Goal: Find contact information: Obtain details needed to contact an individual or organization

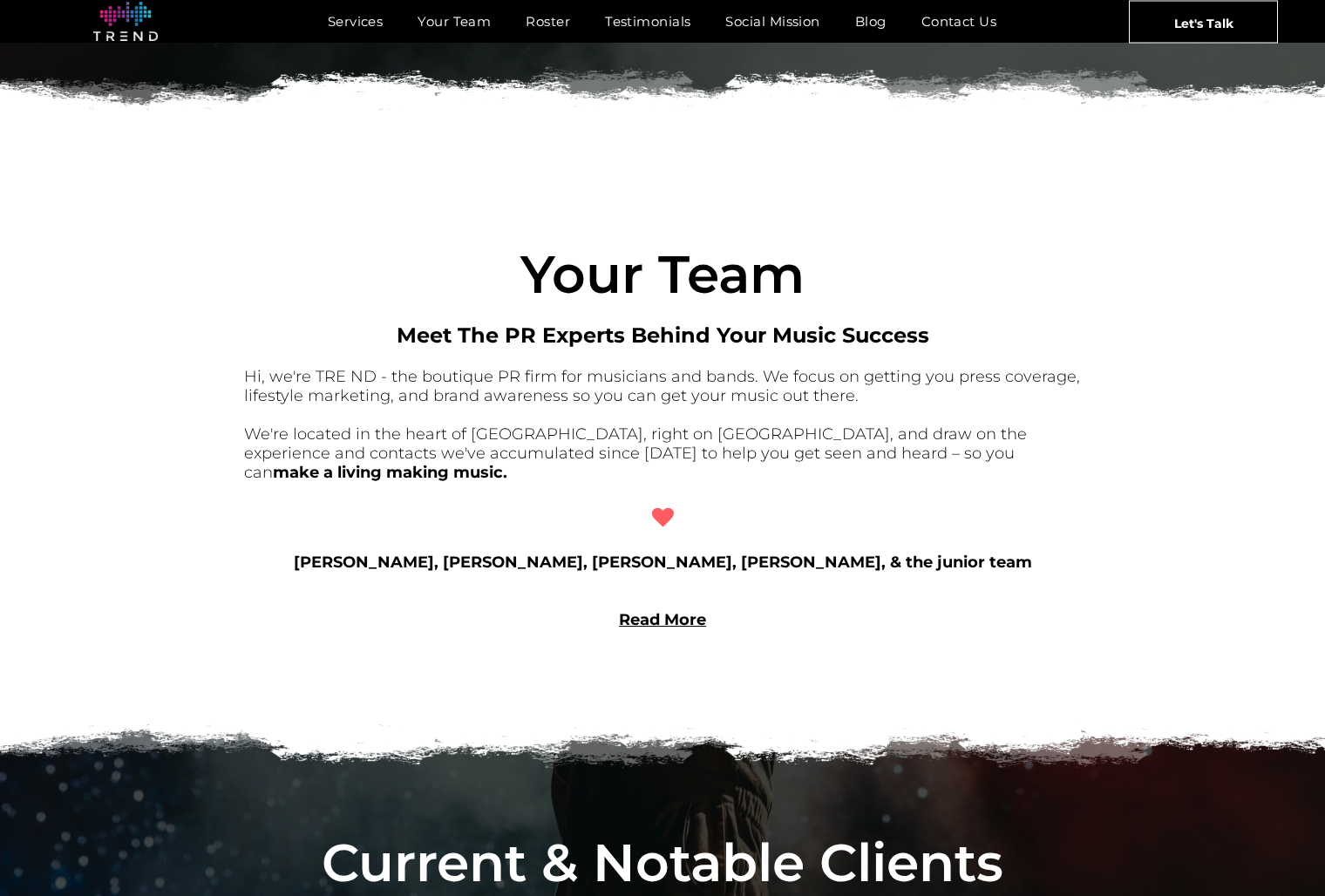
scroll to position [1168, 0]
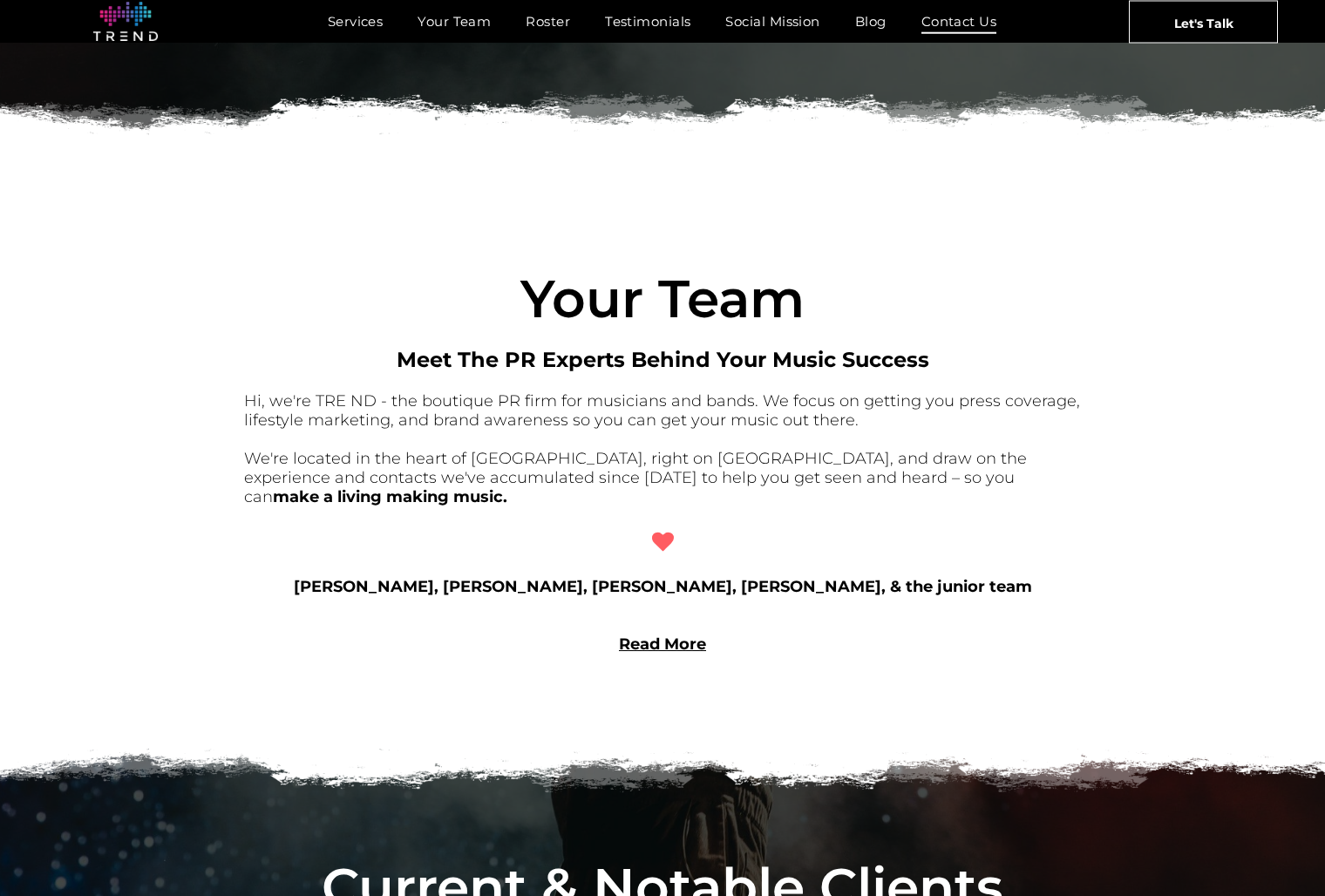
click at [958, 18] on span "Contact Us" at bounding box center [959, 21] width 76 height 25
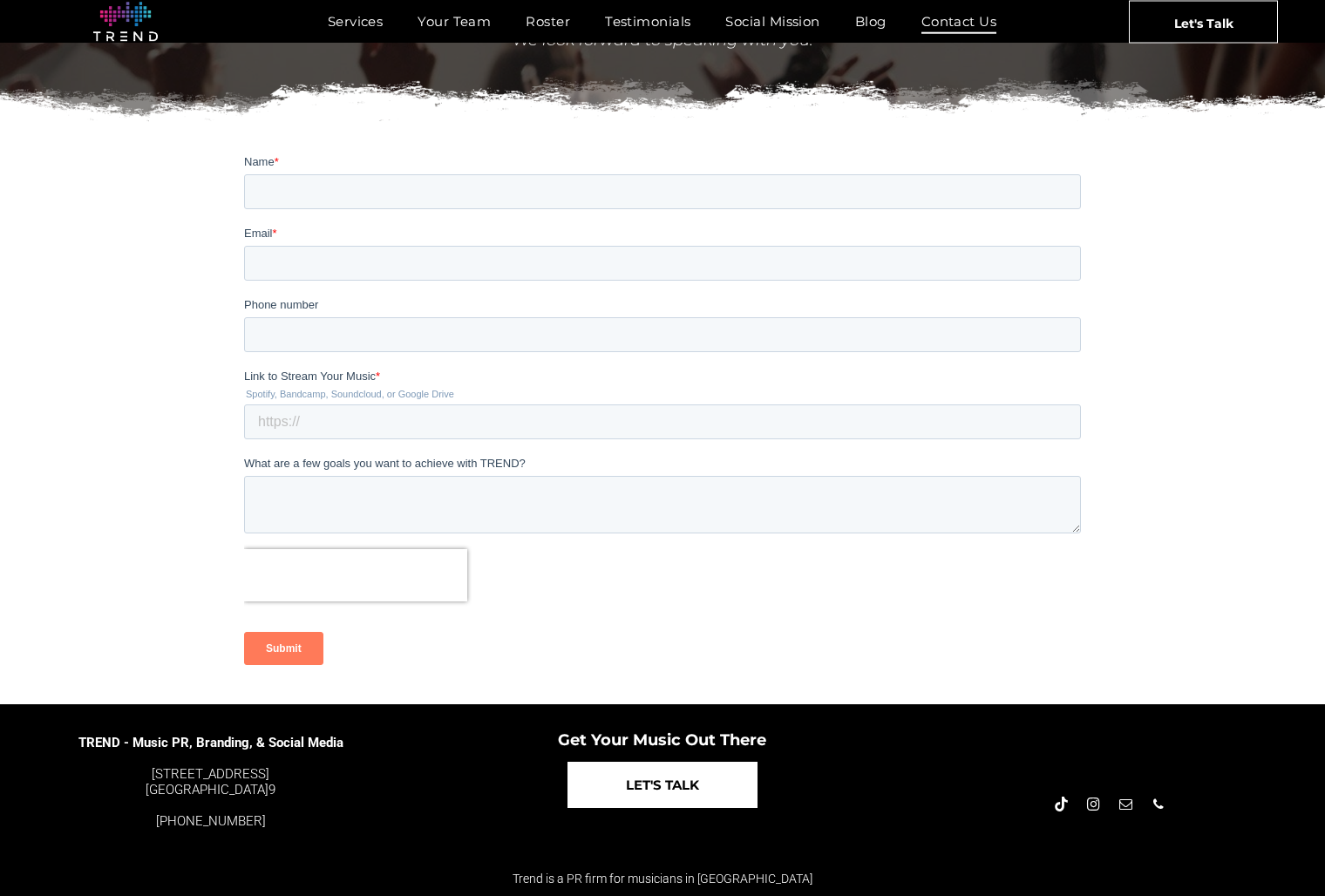
scroll to position [241, 0]
click at [660, 784] on span "LET'S TALK" at bounding box center [663, 784] width 73 height 44
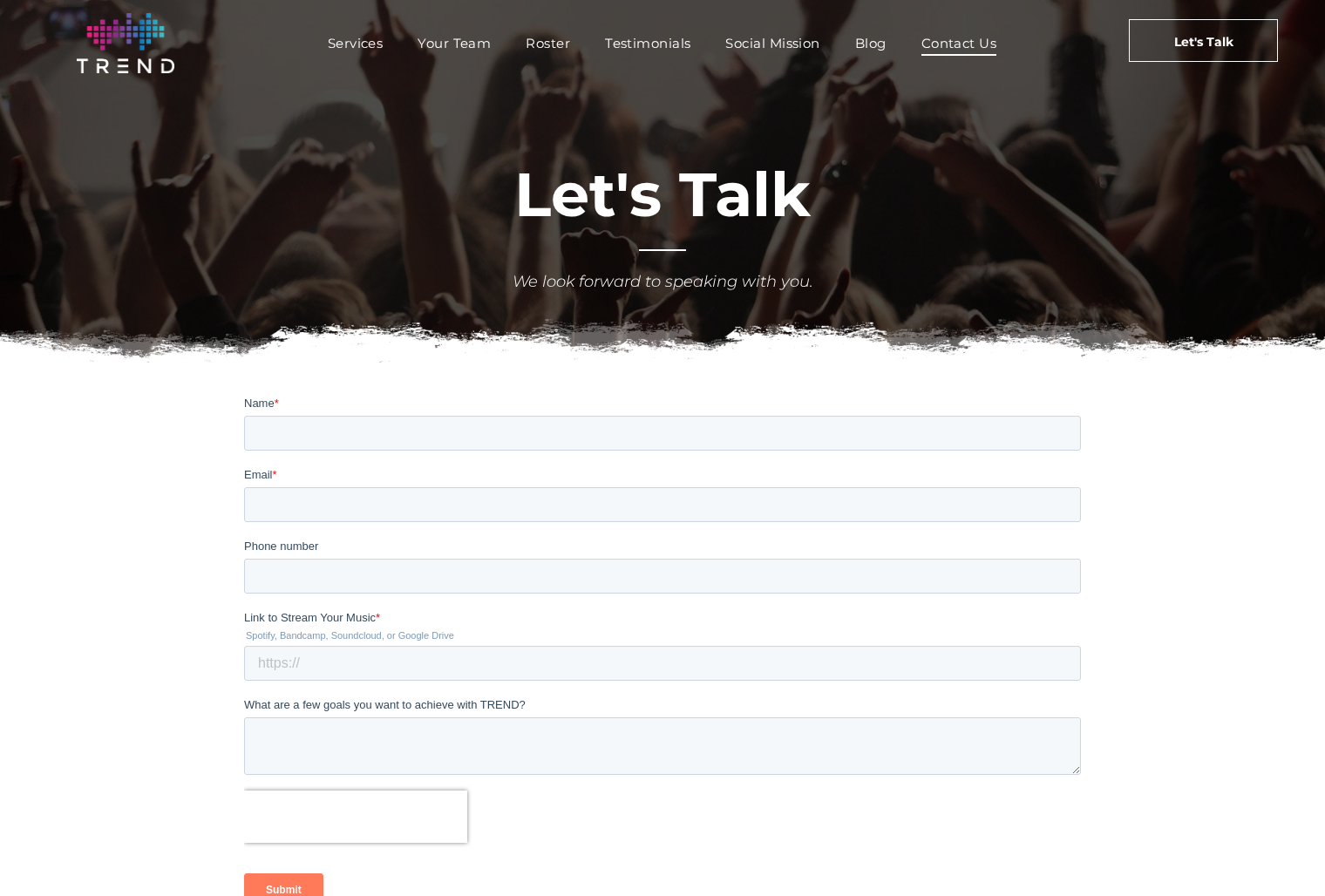
click at [967, 38] on span "Contact Us" at bounding box center [959, 42] width 76 height 25
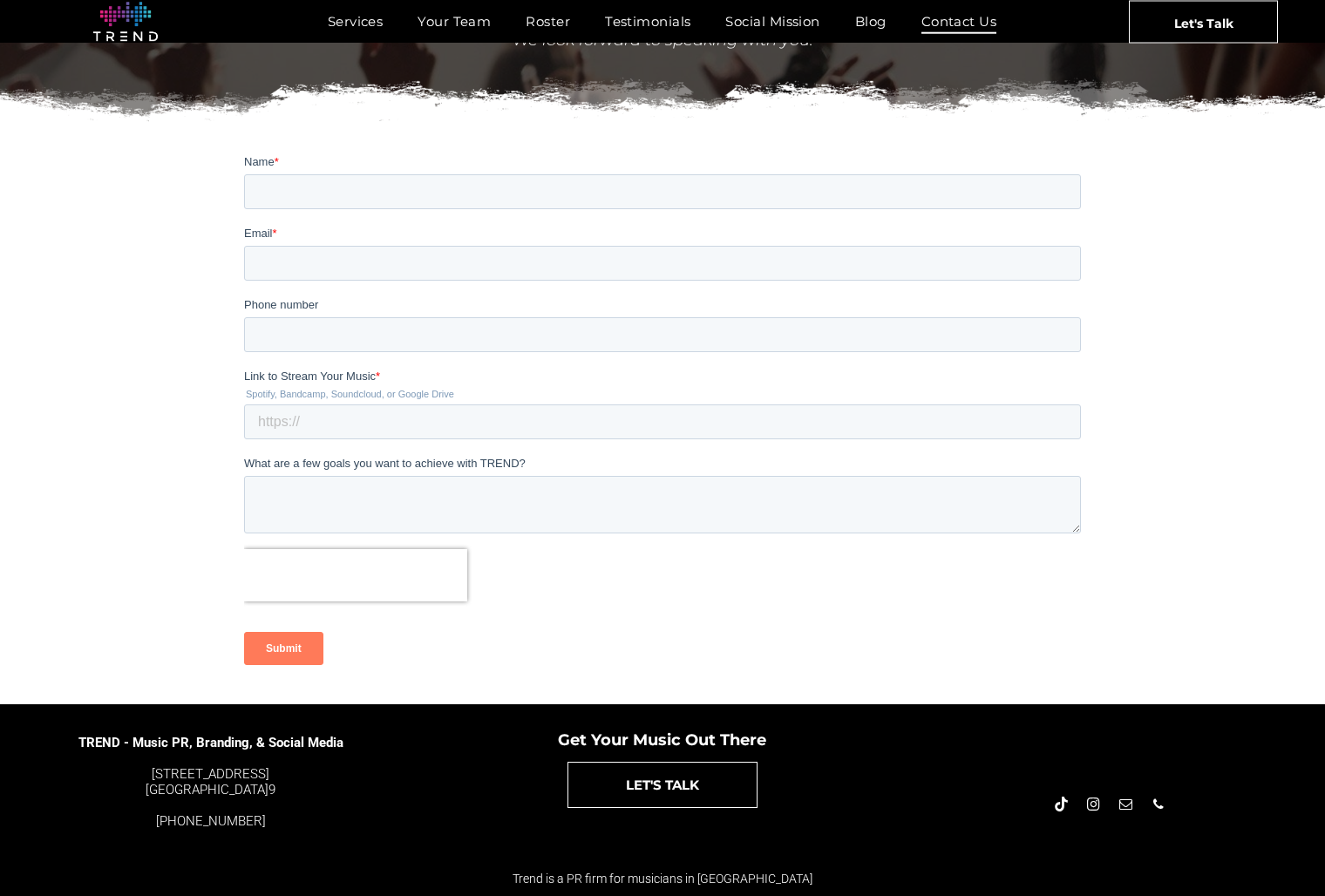
scroll to position [241, 0]
click at [707, 796] on link "LET'S TALK" at bounding box center [662, 784] width 190 height 46
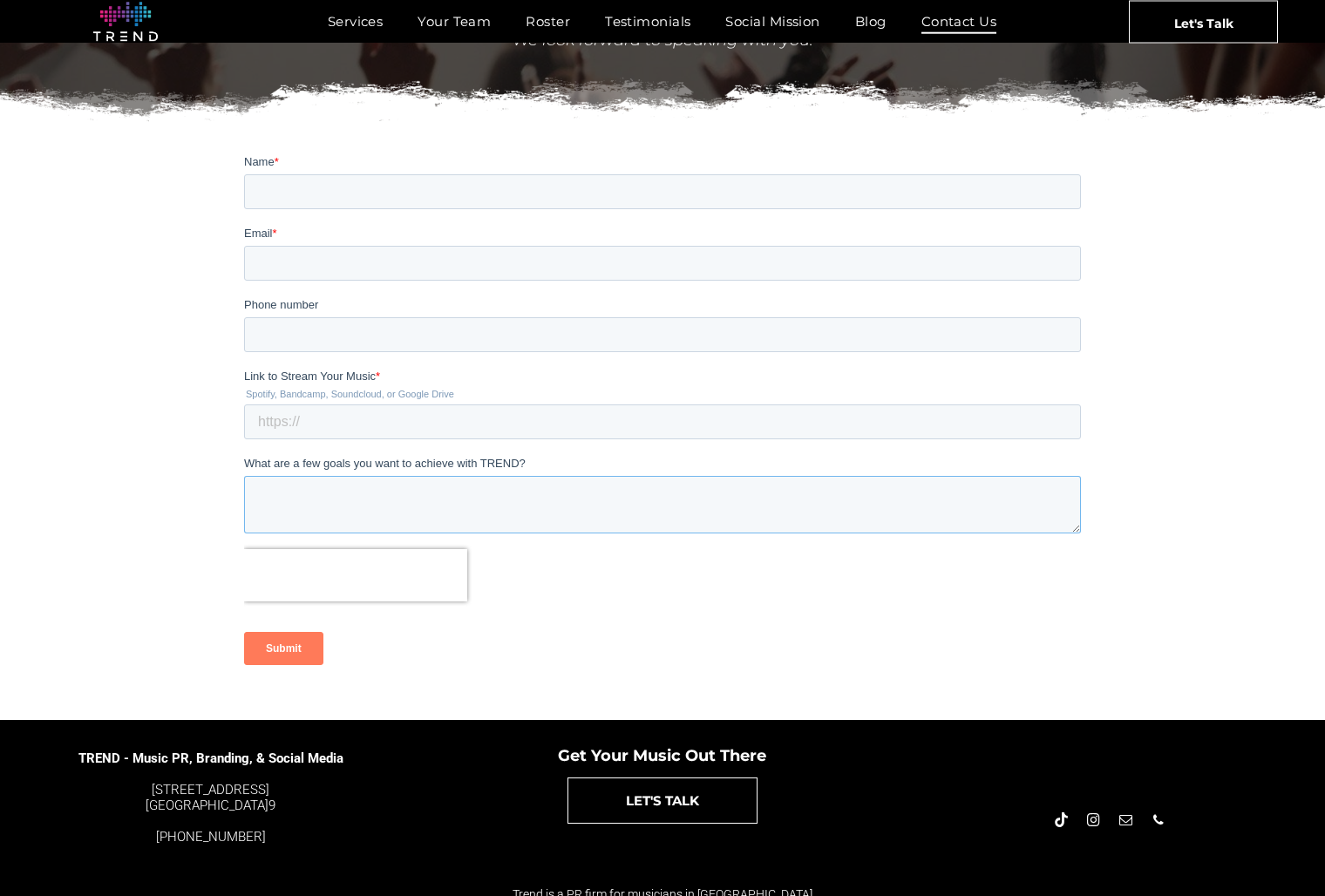
click at [324, 487] on div "What are a few goals you want to achieve with TREND?" at bounding box center [662, 494] width 837 height 79
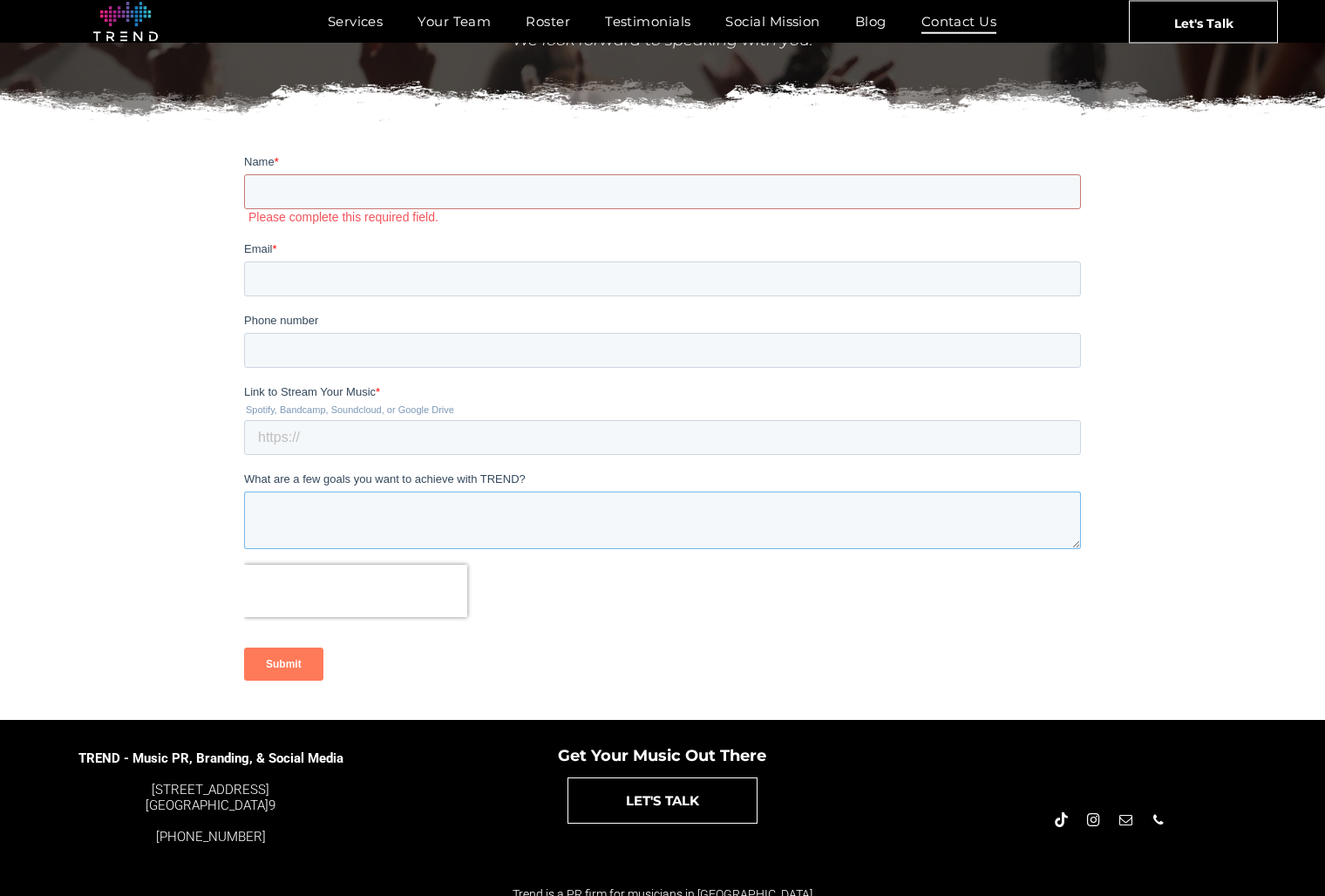
paste textarea "[PERSON_NAME]-[PERSON_NAME]"
click at [386, 504] on textarea "[PERSON_NAME]-[PERSON_NAME]" at bounding box center [662, 519] width 837 height 57
click at [386, 505] on textarea "[PERSON_NAME]-[PERSON_NAME]" at bounding box center [662, 519] width 837 height 57
click at [386, 505] on textarea "Karol Martesko-Fenster" at bounding box center [662, 519] width 837 height 57
paste textarea "Hi! I’m reaching out to introduce myself as a creative partner available for ph…"
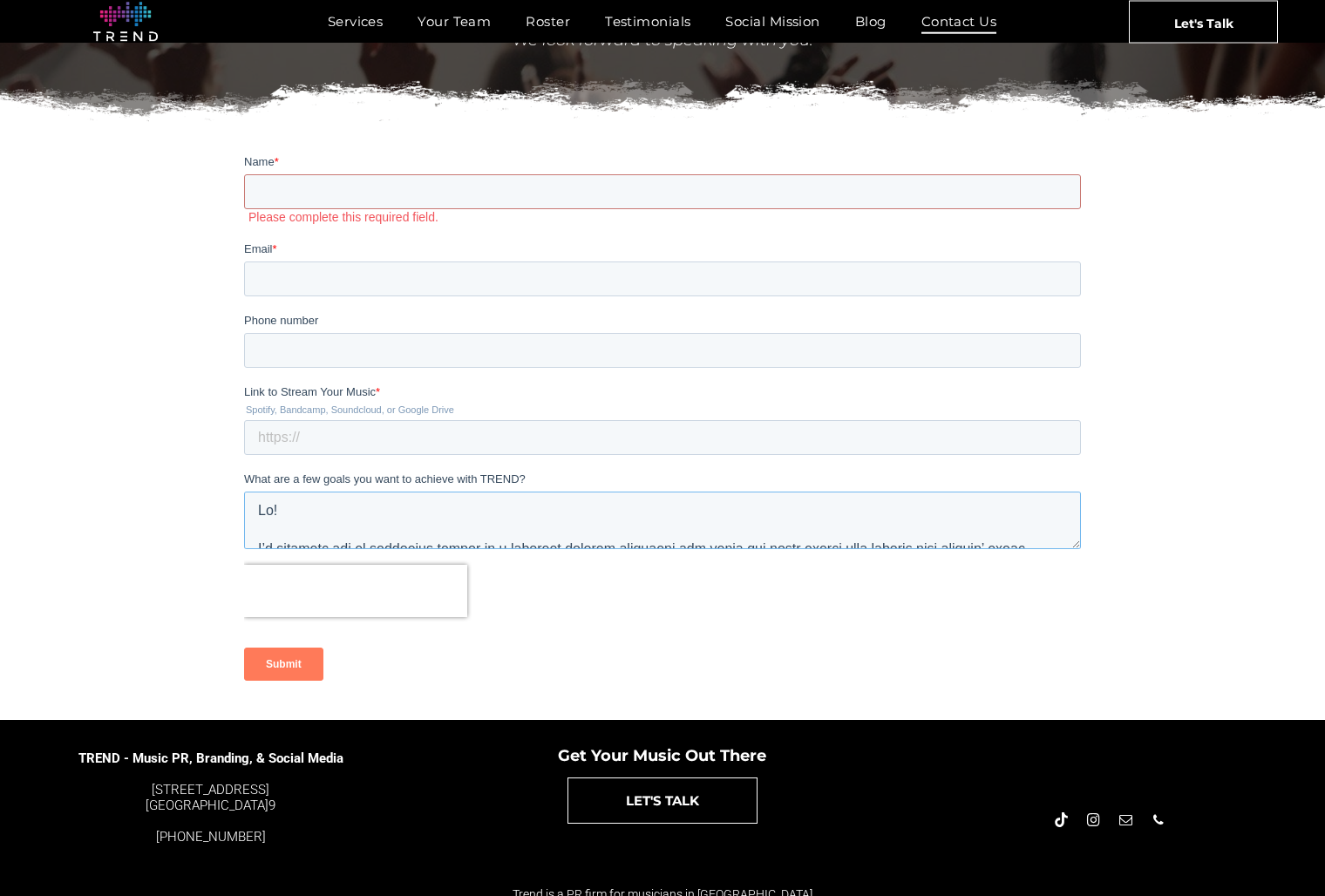
scroll to position [0, 0]
type textarea "Hi! I’m reaching out to introduce myself as a creative partner available for ph…"
click at [277, 185] on input "Name *" at bounding box center [662, 191] width 837 height 35
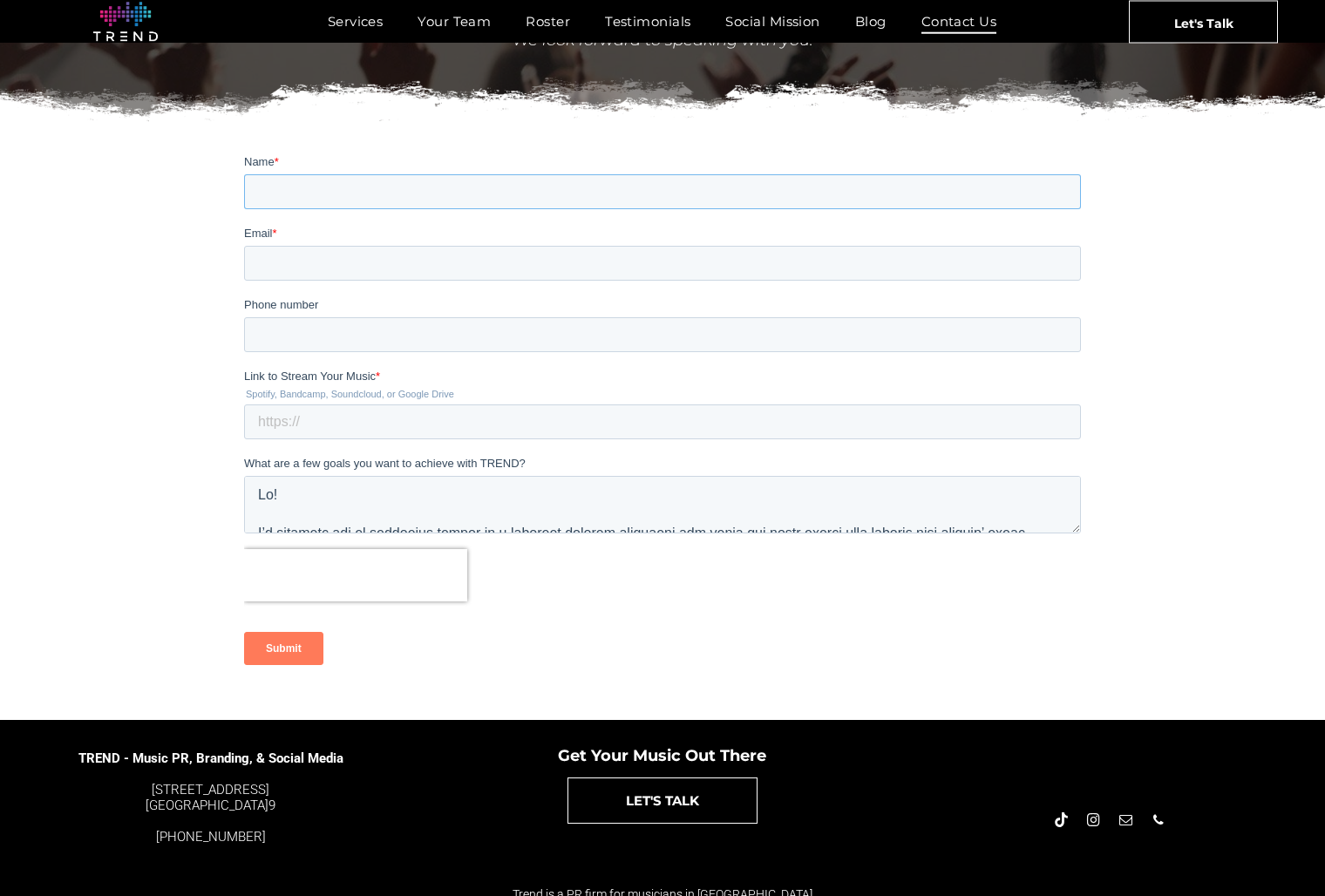
click at [1055, 188] on input "Name *" at bounding box center [662, 191] width 837 height 35
type input "Mikhail"
type input "contact@mikhailgoldenberg.com"
click at [1063, 329] on input "Phone number" at bounding box center [662, 333] width 837 height 35
type input "3105708593"
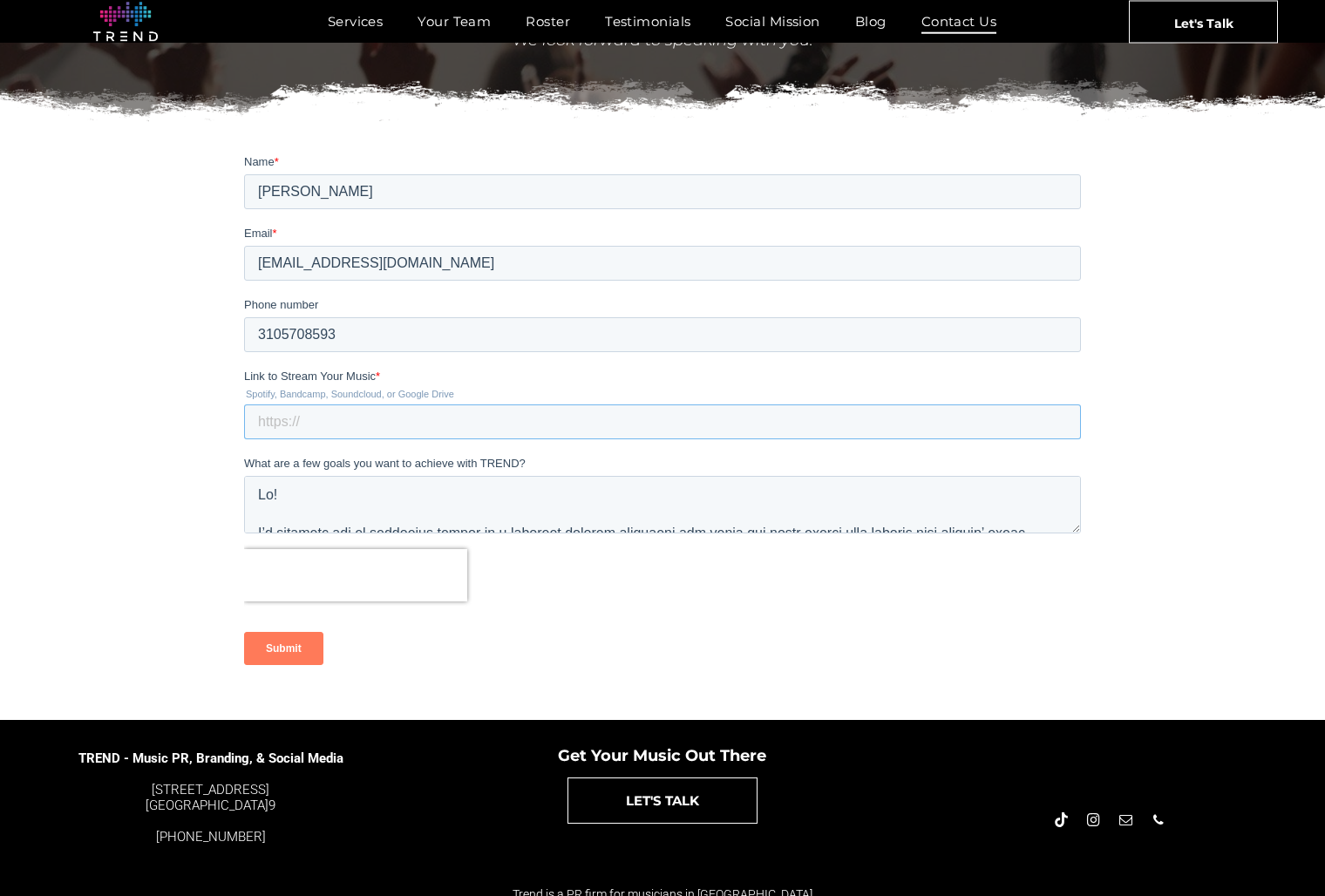
click at [350, 424] on input "Link to Stream Your Music *" at bounding box center [662, 421] width 837 height 35
paste input "https://www.mikhailgoldenberg.com"
type input "https://www.mikhailgoldenberg.com"
